Goal: Information Seeking & Learning: Understand process/instructions

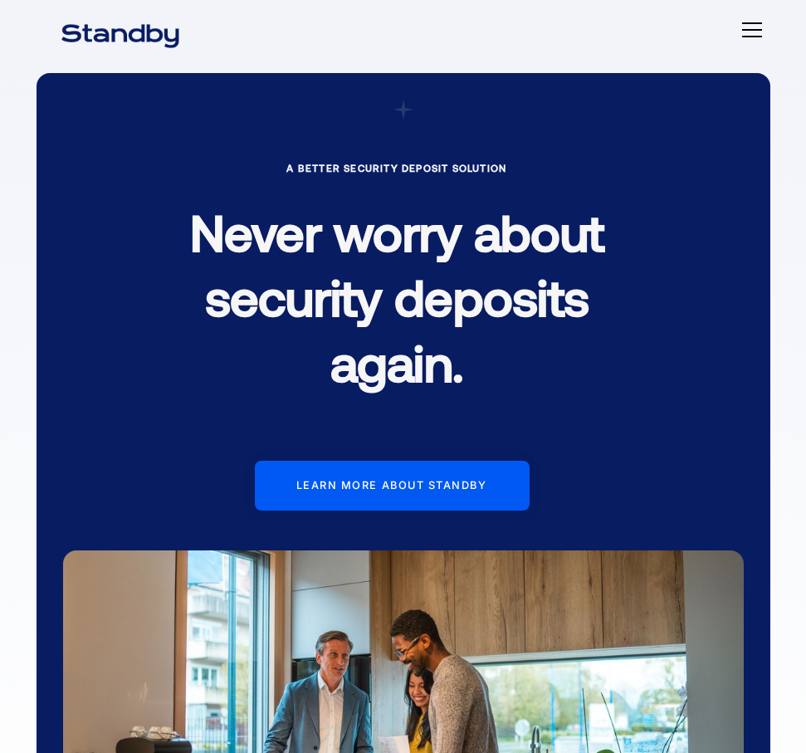
click at [484, 60] on div "A Better Security Deposit Solution Never worry about security deposits again. L…" at bounding box center [403, 476] width 780 height 832
click at [218, 125] on div "A Better Security Deposit Solution Never worry about security deposits again. L…" at bounding box center [404, 476] width 734 height 806
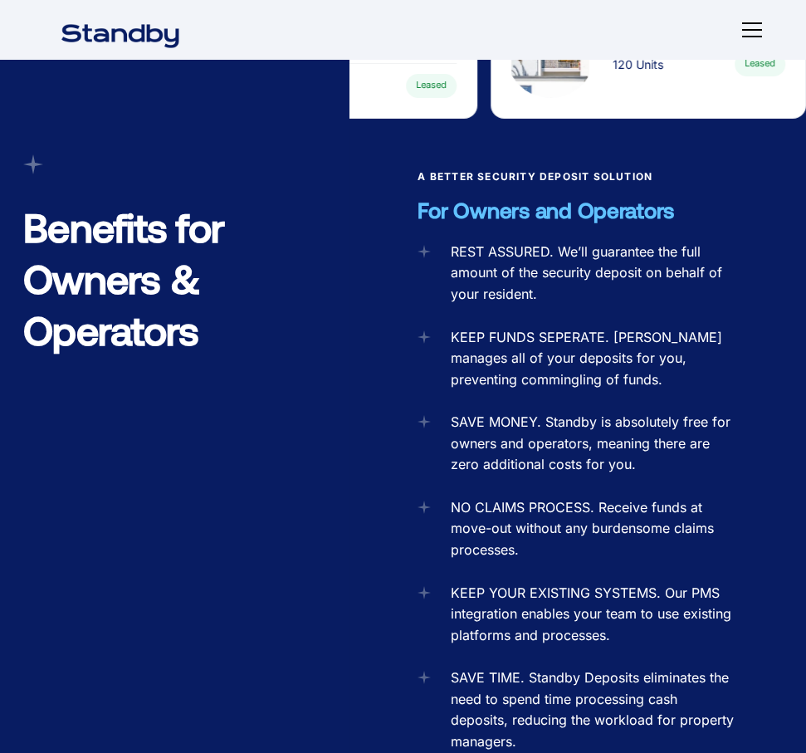
scroll to position [2076, 0]
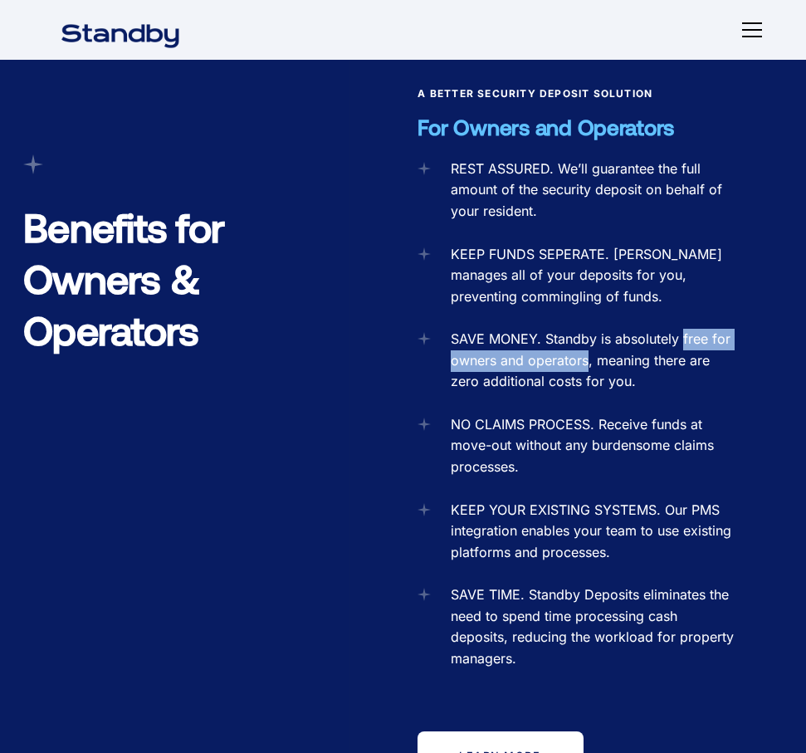
drag, startPoint x: 681, startPoint y: 310, endPoint x: 586, endPoint y: 334, distance: 97.7
click at [586, 334] on div "SAVE MONEY. Standby is absolutely free for owners and operators, meaning there …" at bounding box center [594, 361] width 287 height 64
copy div "free for owners and operators"
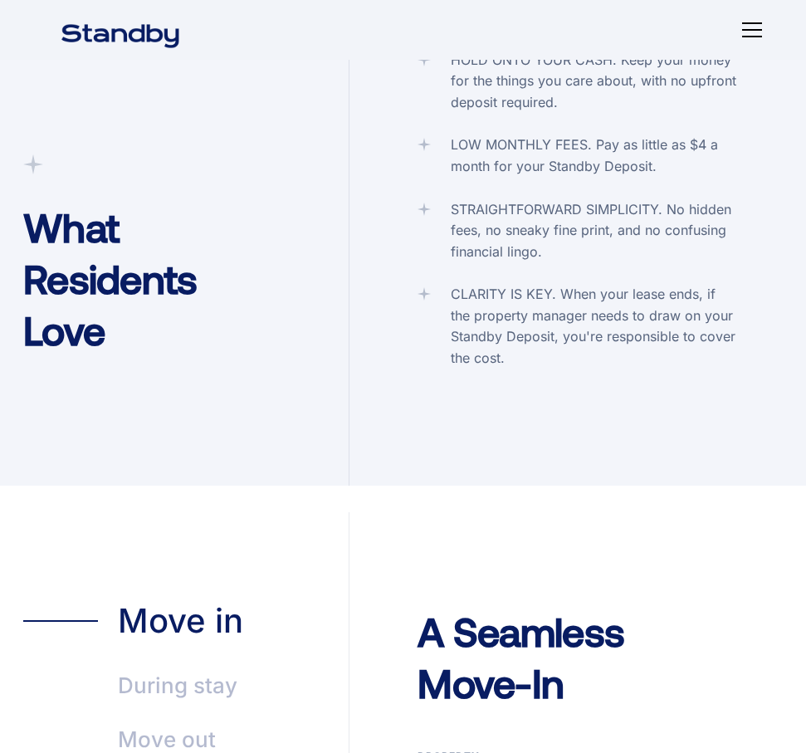
scroll to position [3654, 0]
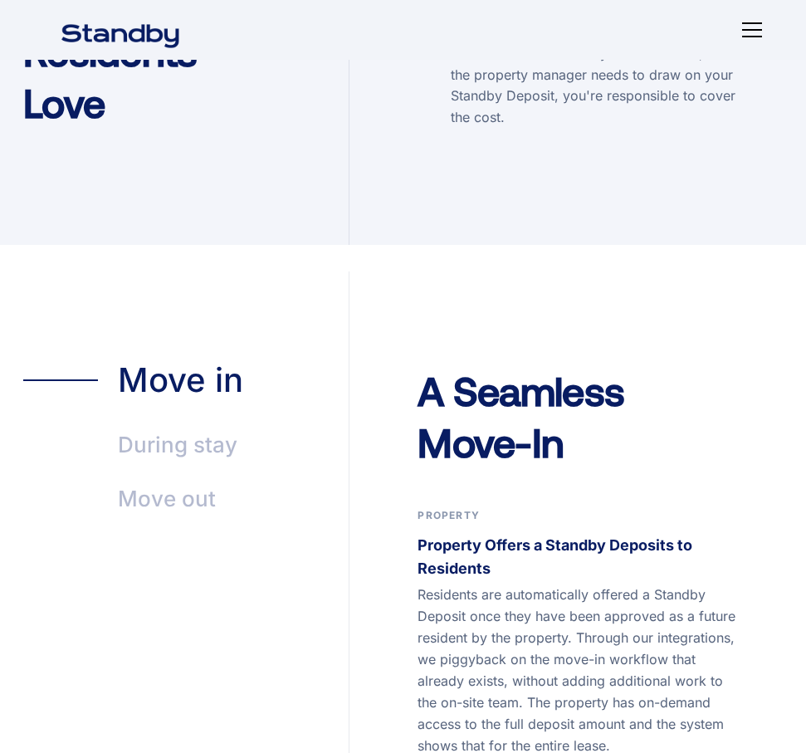
click at [210, 426] on div "During stay" at bounding box center [178, 445] width 120 height 38
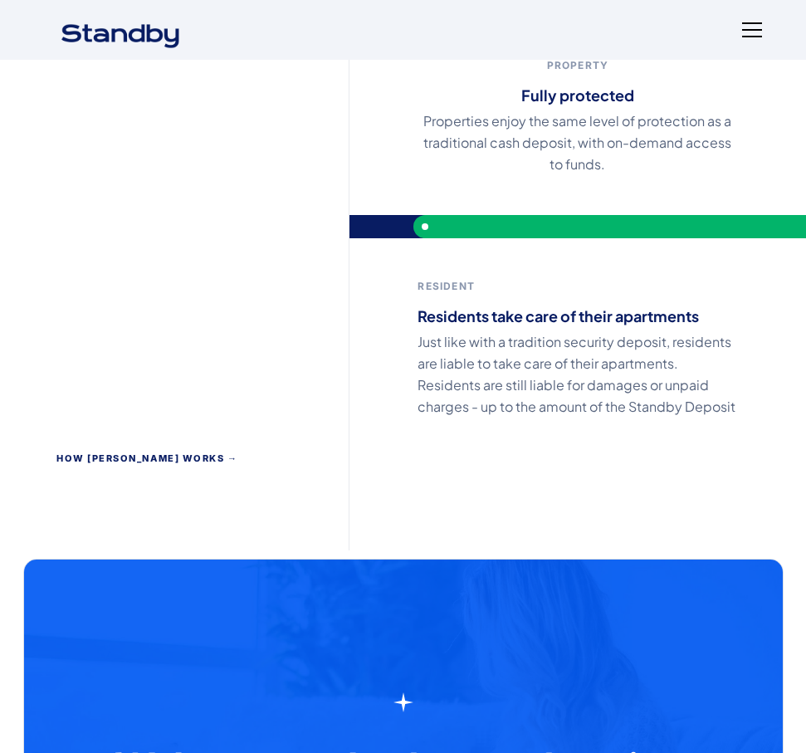
scroll to position [3820, 0]
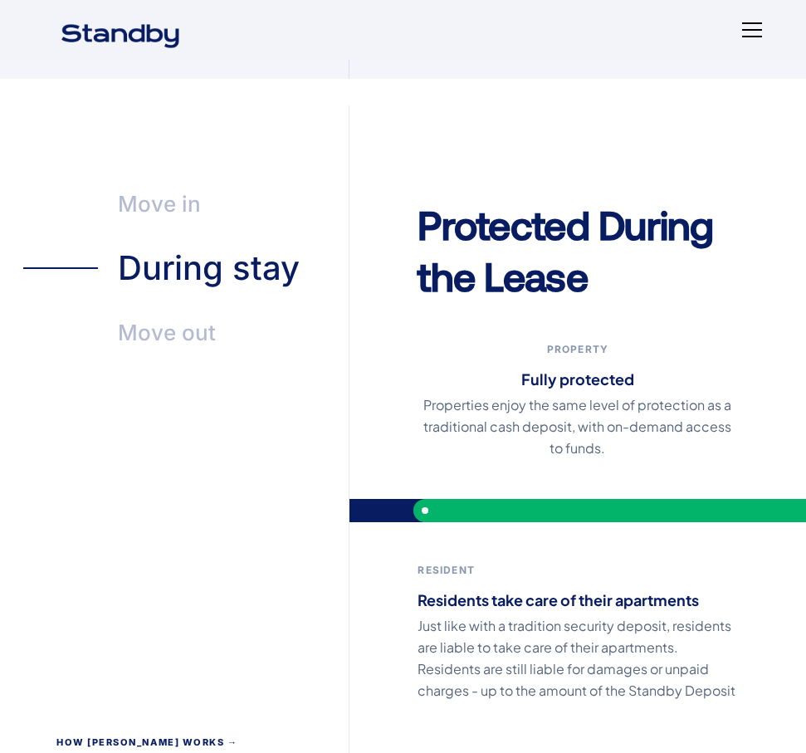
click at [177, 314] on div "Move out" at bounding box center [167, 333] width 98 height 38
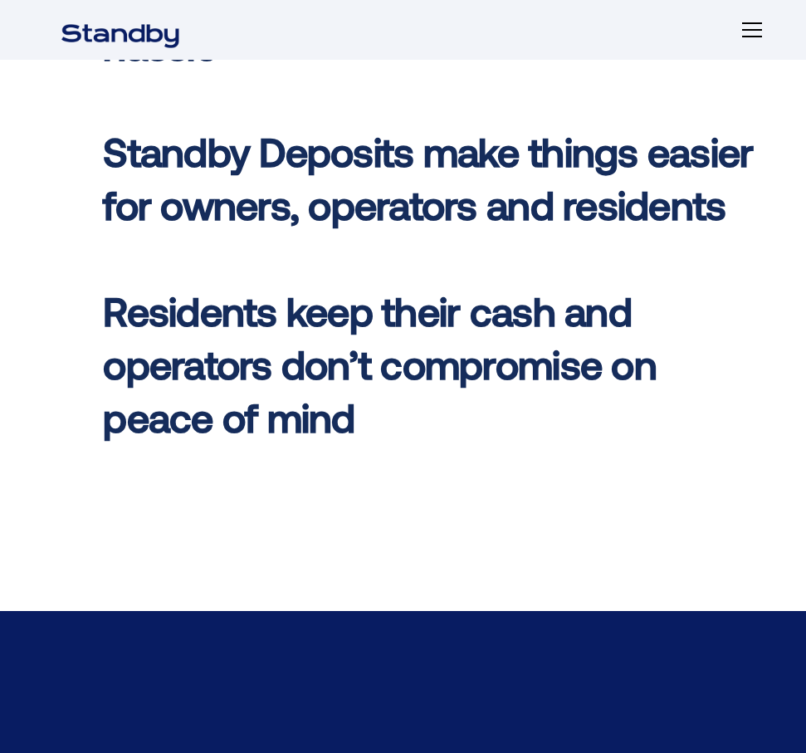
scroll to position [830, 0]
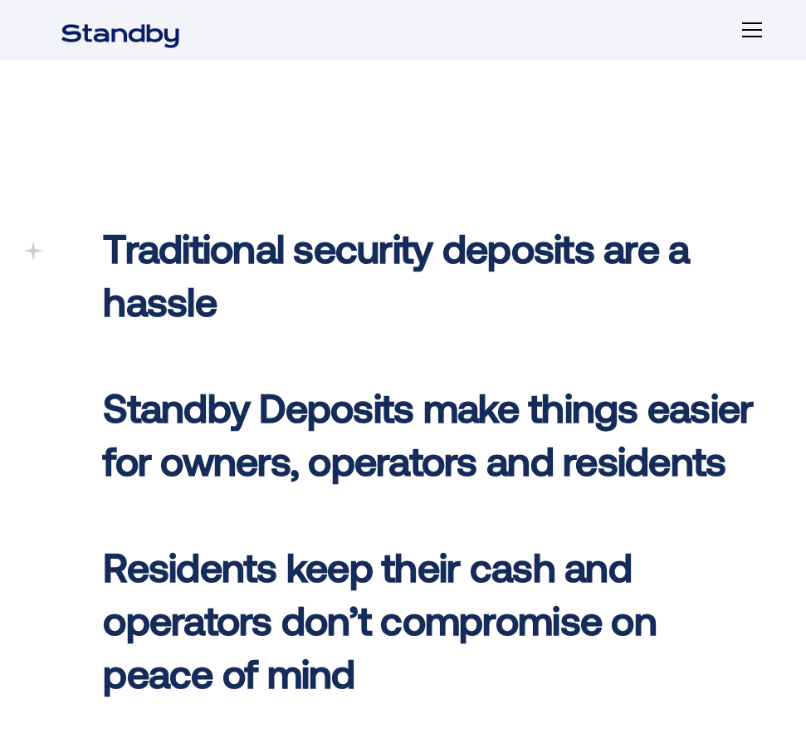
click at [753, 36] on div "menu" at bounding box center [752, 37] width 20 height 2
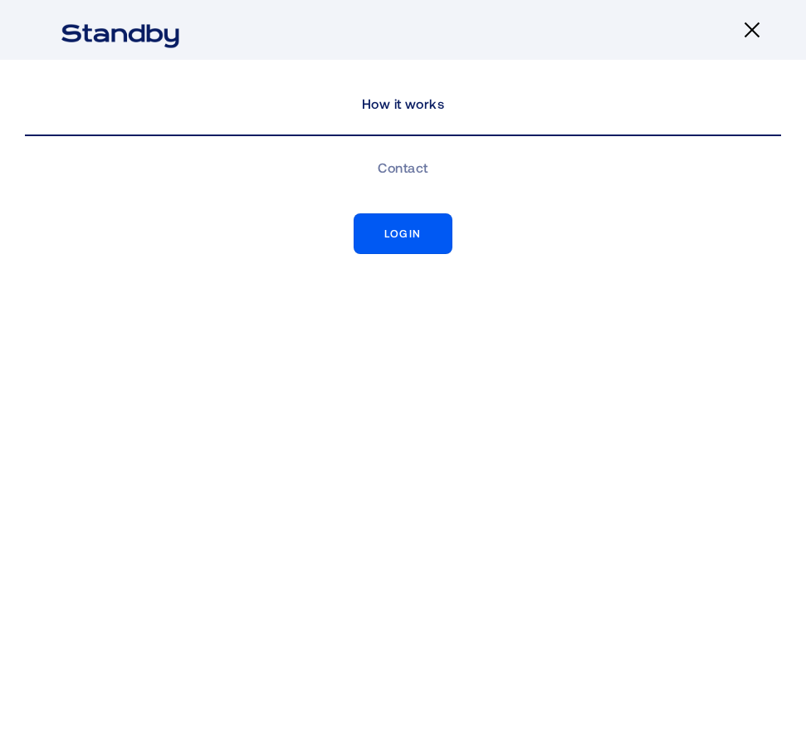
click at [497, 114] on link "How it works" at bounding box center [403, 104] width 757 height 63
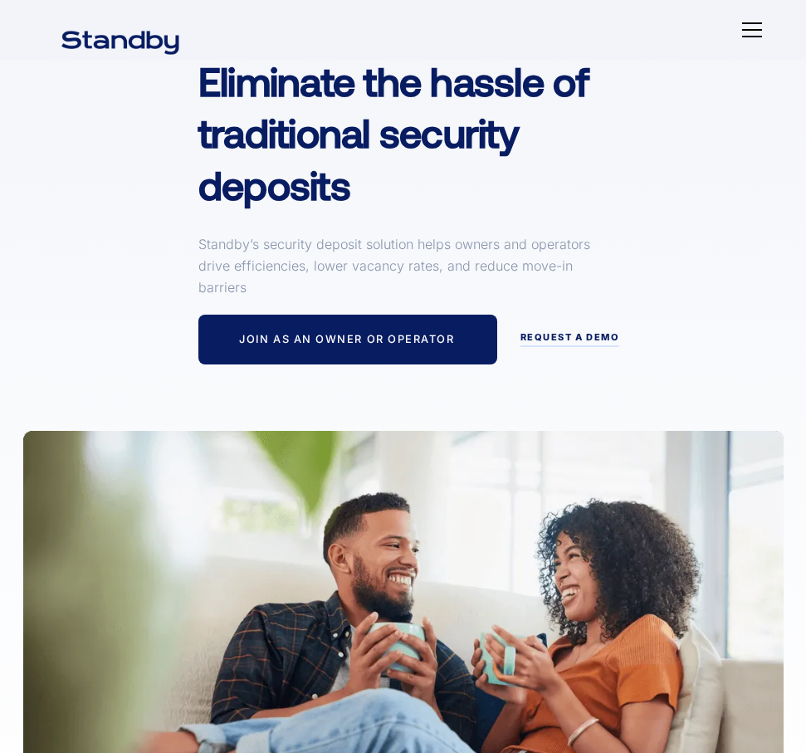
scroll to position [249, 0]
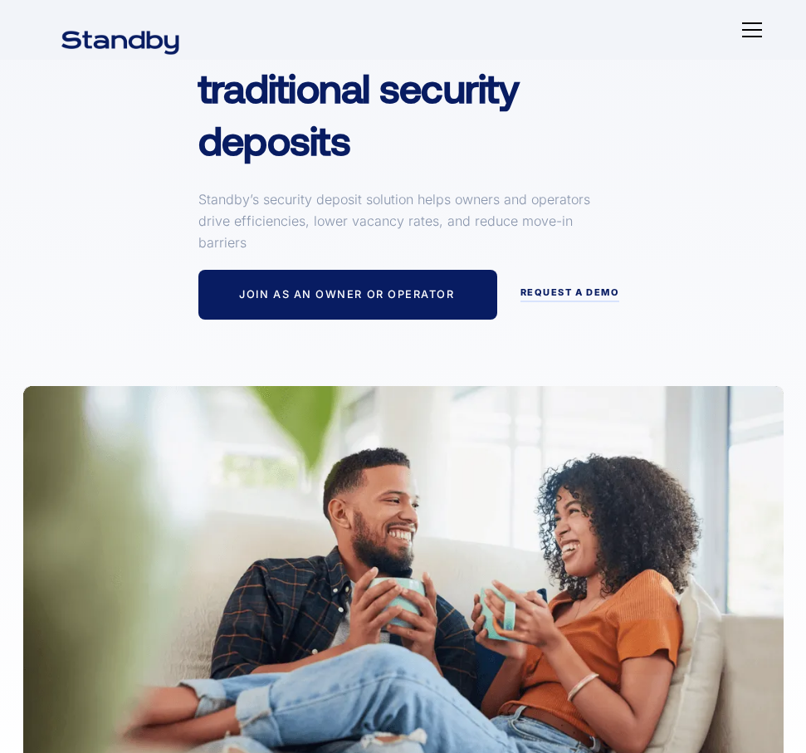
click at [461, 516] on img at bounding box center [403, 603] width 761 height 435
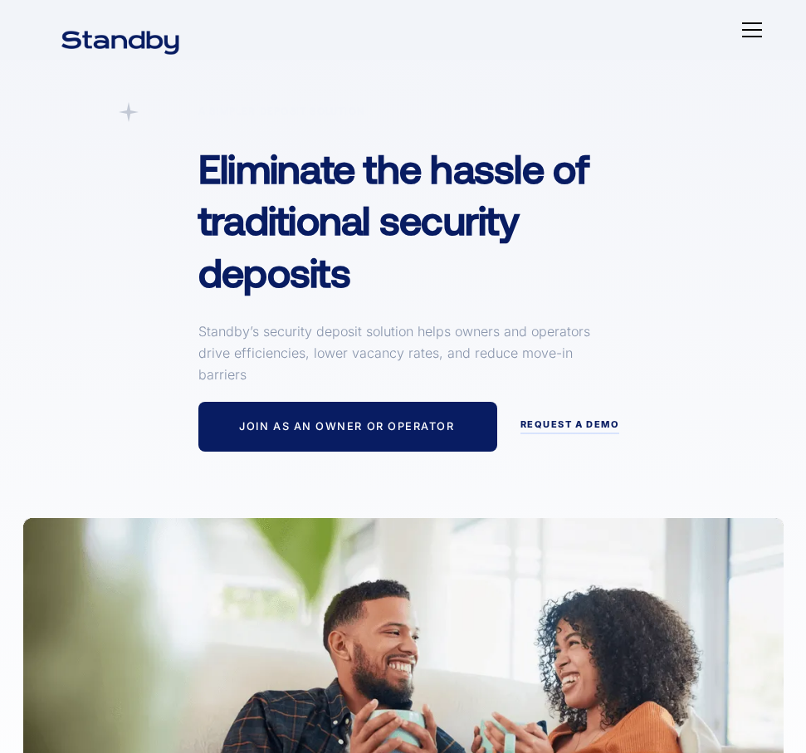
scroll to position [0, 0]
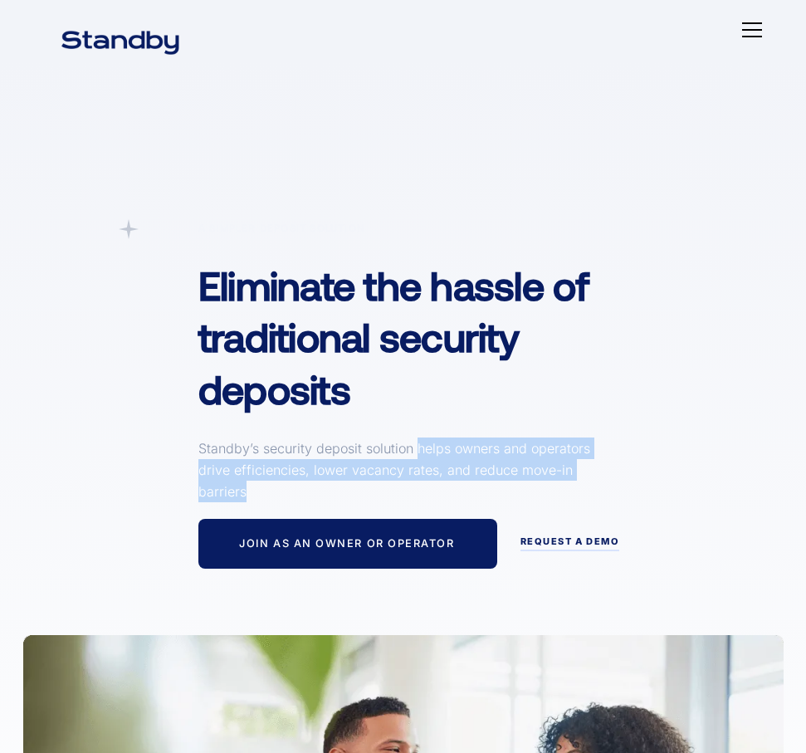
drag, startPoint x: 419, startPoint y: 450, endPoint x: 424, endPoint y: 487, distance: 37.0
click at [424, 487] on p "Standby’s security deposit solution helps owners and operators drive efficienci…" at bounding box center [397, 470] width 399 height 65
copy p "helps owners and operators drive efficiencies, lower vacancy rates, and reduce …"
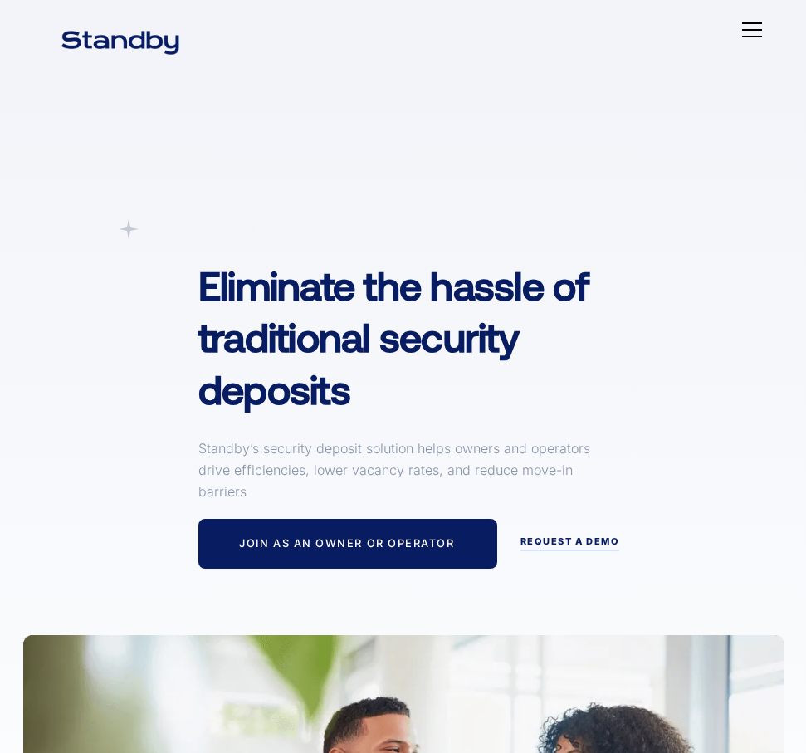
click at [481, 408] on h1 "Eliminate the hassle of traditional security deposits" at bounding box center [435, 330] width 474 height 169
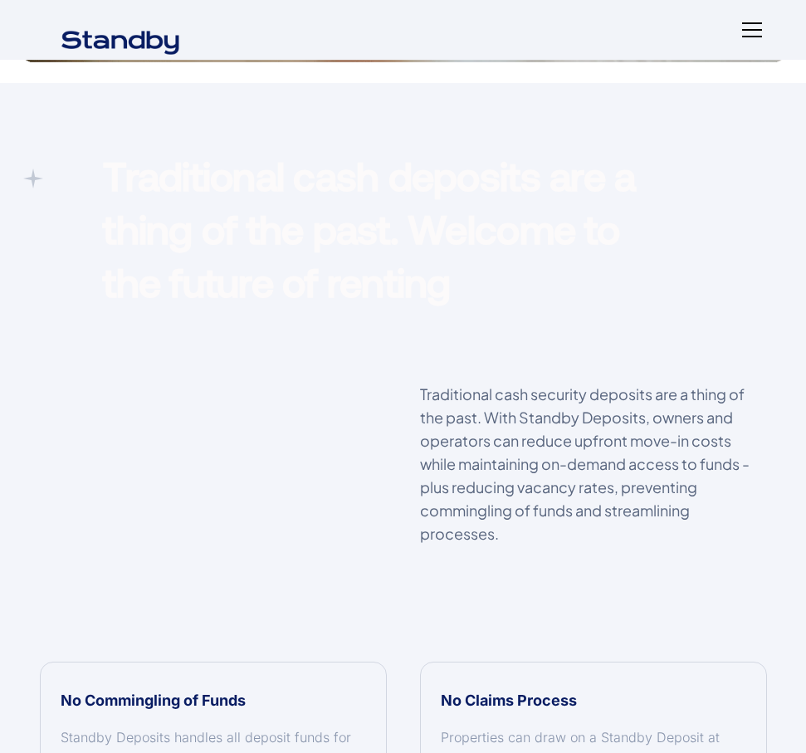
scroll to position [914, 0]
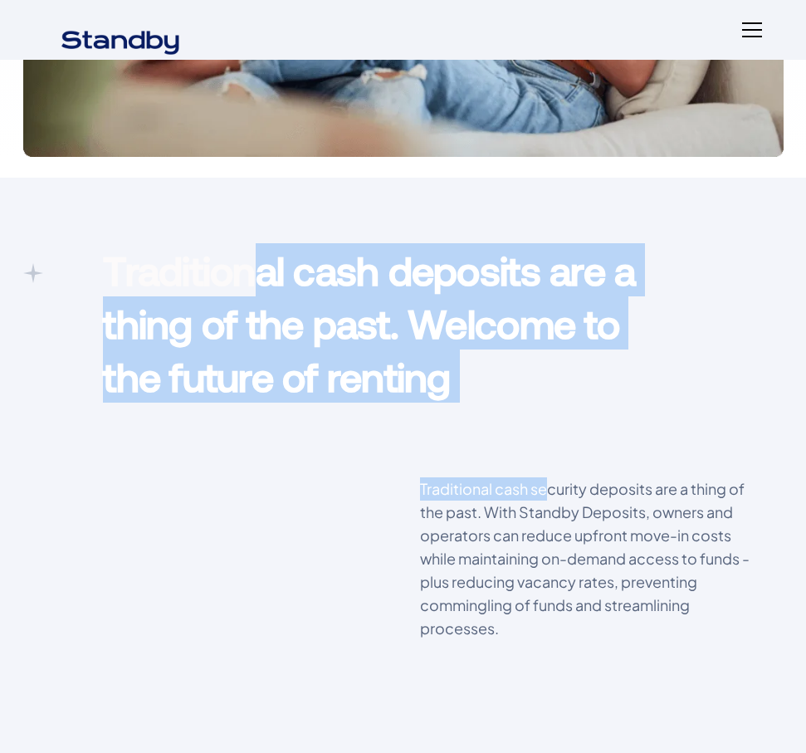
drag, startPoint x: 259, startPoint y: 276, endPoint x: 546, endPoint y: 412, distance: 318.0
click at [546, 412] on div "Traditional cash deposits are a thing of the past. Welcome to the future of ren…" at bounding box center [403, 729] width 806 height 972
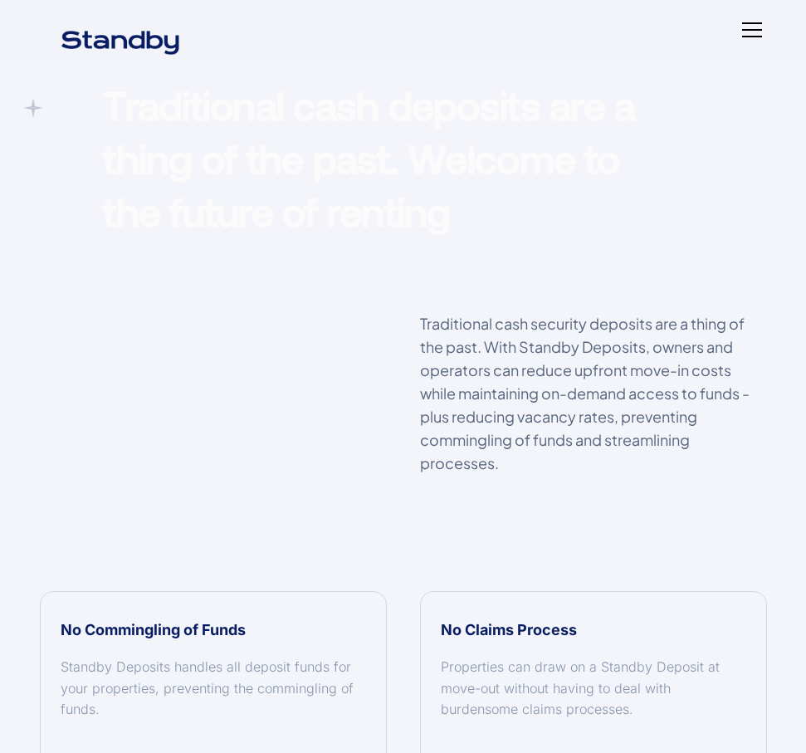
scroll to position [1080, 0]
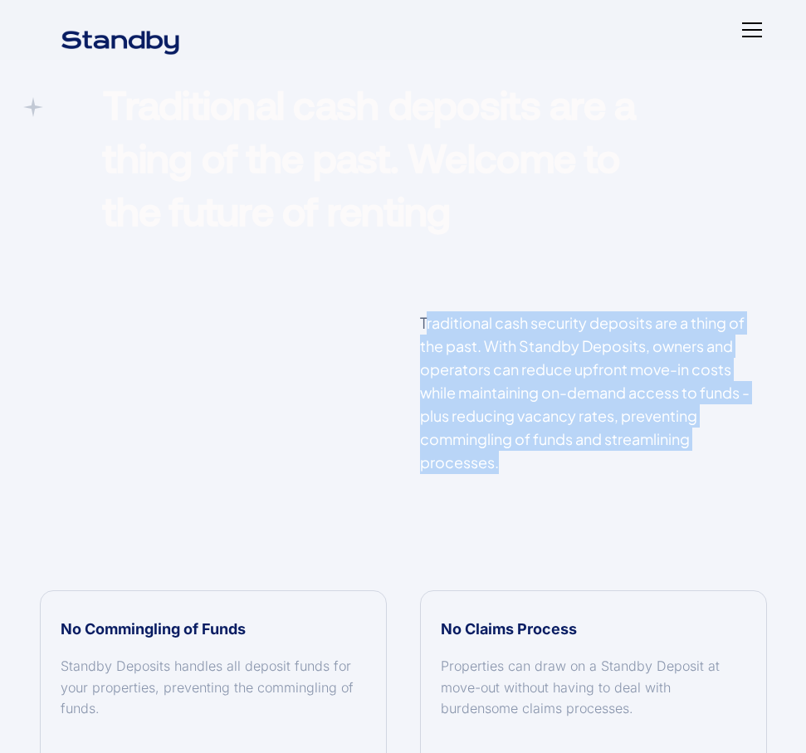
drag, startPoint x: 425, startPoint y: 318, endPoint x: 625, endPoint y: 469, distance: 250.1
click at [625, 469] on p "Traditional cash security deposits are a thing of the past. With Standby Deposi…" at bounding box center [593, 392] width 347 height 163
click at [603, 437] on p "Traditional cash security deposits are a thing of the past. With Standby Deposi…" at bounding box center [593, 392] width 347 height 163
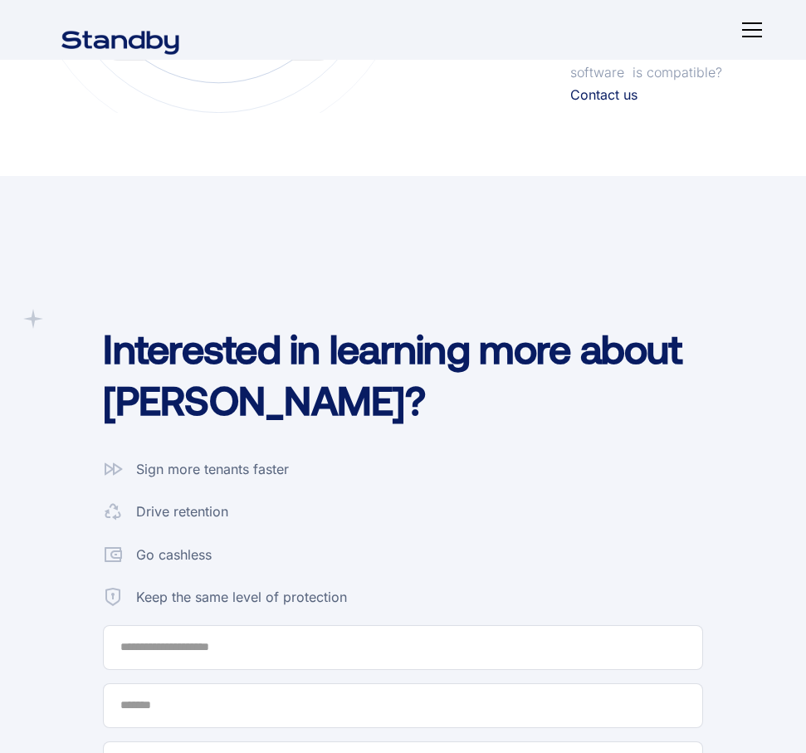
scroll to position [4651, 0]
